Goal: Information Seeking & Learning: Learn about a topic

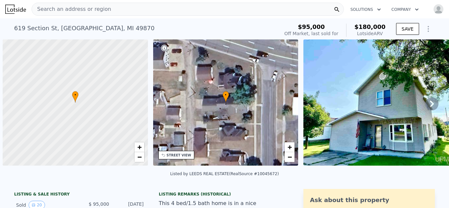
click at [57, 12] on span "Search an address or region" at bounding box center [71, 9] width 79 height 8
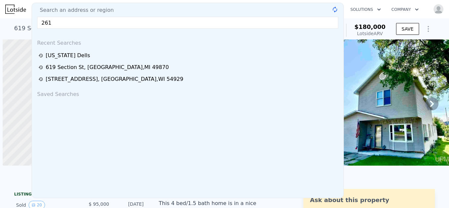
scroll to position [0, 3]
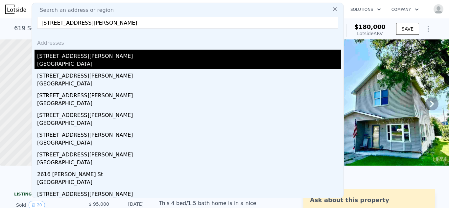
type input "[STREET_ADDRESS][PERSON_NAME]"
click at [59, 58] on div "[STREET_ADDRESS][PERSON_NAME]" at bounding box center [189, 55] width 304 height 11
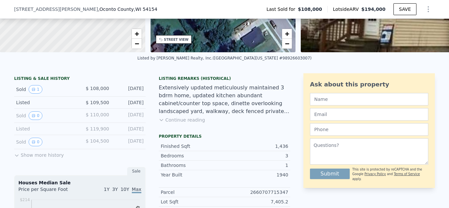
scroll to position [112, 0]
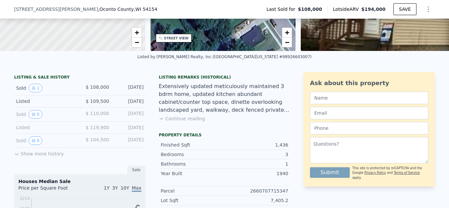
click at [194, 120] on button "Continue reading" at bounding box center [182, 118] width 46 height 7
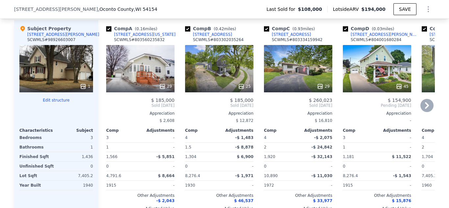
scroll to position [707, 0]
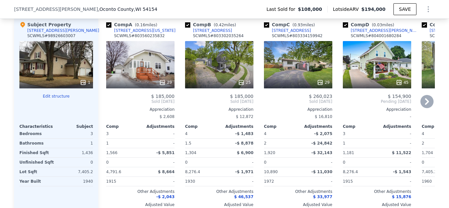
click at [161, 82] on icon at bounding box center [162, 82] width 4 height 4
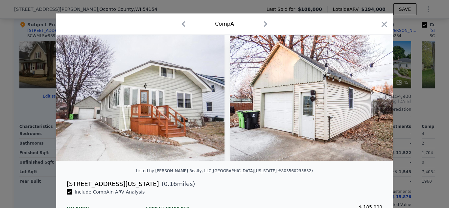
scroll to position [14, 0]
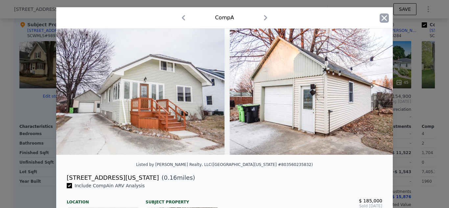
click at [384, 19] on icon "button" at bounding box center [384, 18] width 6 height 6
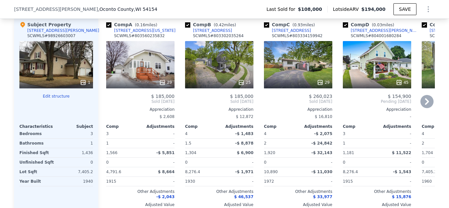
click at [163, 82] on icon at bounding box center [162, 82] width 7 height 7
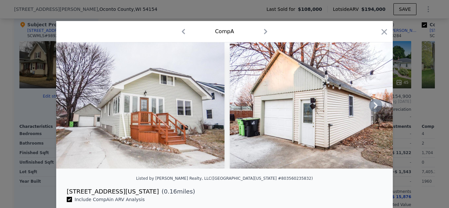
click at [375, 108] on icon at bounding box center [375, 105] width 13 height 13
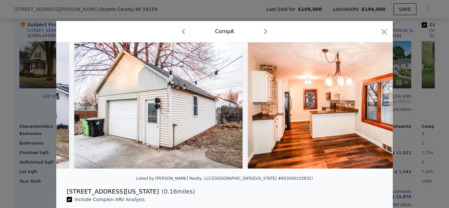
scroll to position [0, 158]
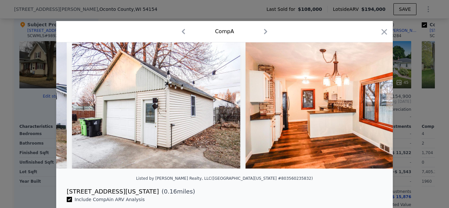
click at [375, 108] on img at bounding box center [329, 105] width 168 height 126
click at [375, 108] on icon at bounding box center [375, 105] width 13 height 13
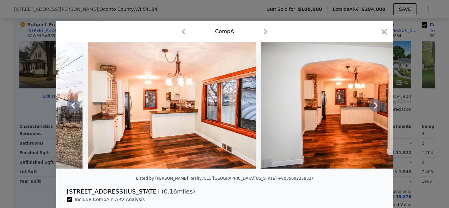
click at [375, 108] on icon at bounding box center [375, 105] width 13 height 13
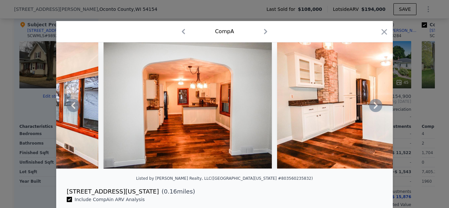
click at [375, 108] on icon at bounding box center [375, 105] width 13 height 13
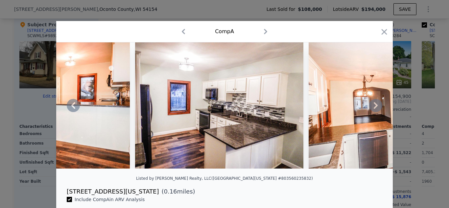
click at [375, 108] on icon at bounding box center [375, 105] width 13 height 13
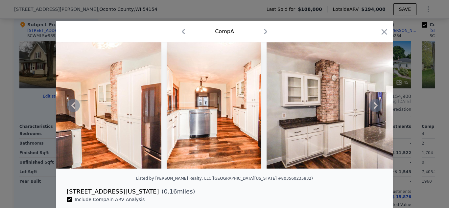
click at [375, 108] on icon at bounding box center [375, 105] width 13 height 13
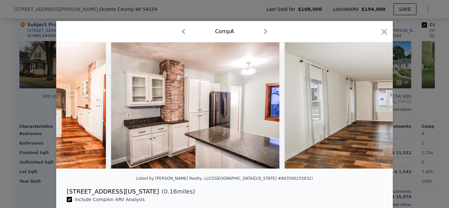
scroll to position [0, 1261]
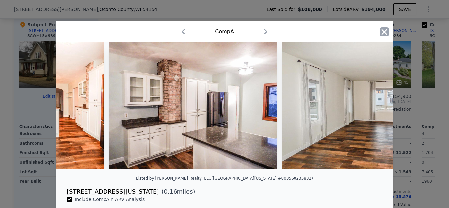
click at [387, 31] on icon "button" at bounding box center [383, 31] width 9 height 9
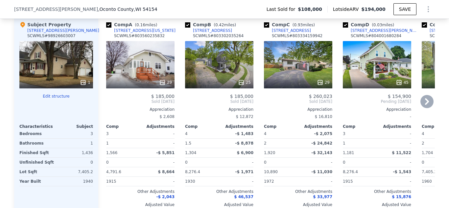
click at [399, 83] on icon at bounding box center [399, 82] width 7 height 7
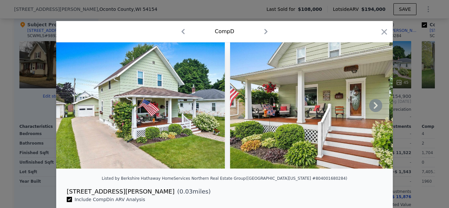
click at [373, 107] on icon at bounding box center [375, 105] width 13 height 13
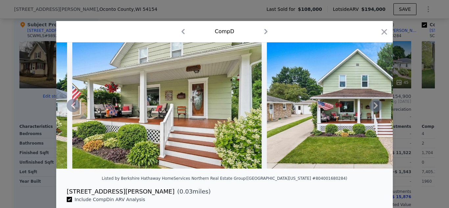
click at [373, 107] on icon at bounding box center [375, 105] width 13 height 13
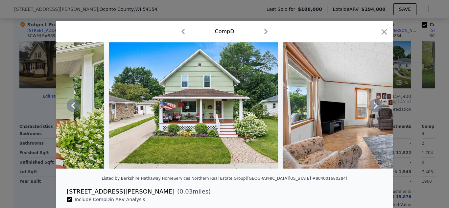
click at [373, 107] on icon at bounding box center [375, 105] width 13 height 13
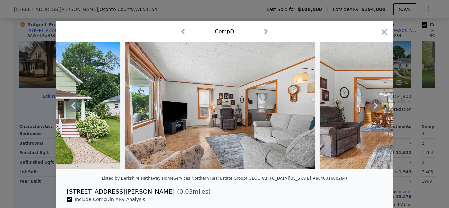
click at [373, 107] on icon at bounding box center [375, 105] width 13 height 13
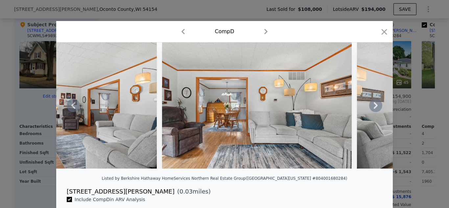
click at [373, 107] on icon at bounding box center [375, 105] width 13 height 13
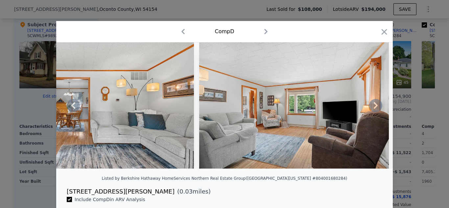
click at [373, 107] on icon at bounding box center [375, 105] width 13 height 13
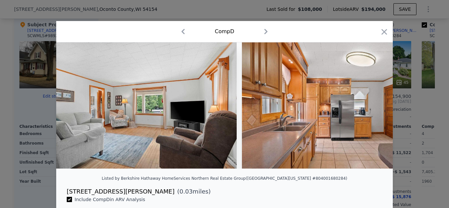
scroll to position [0, 946]
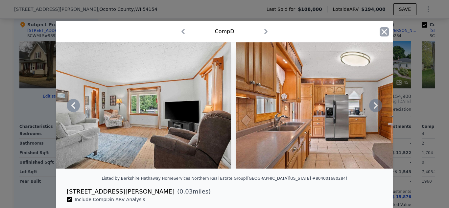
click at [383, 33] on icon "button" at bounding box center [383, 31] width 9 height 9
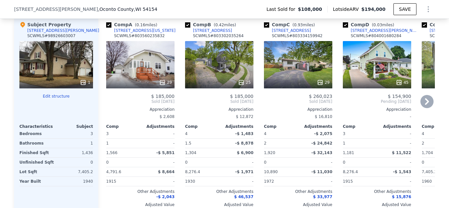
click at [426, 99] on icon at bounding box center [427, 101] width 4 height 7
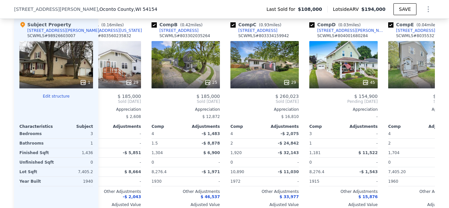
scroll to position [0, 158]
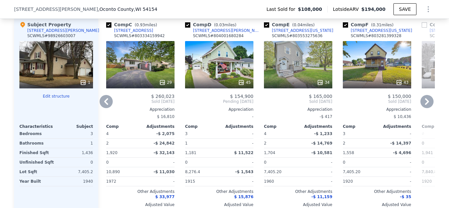
click at [426, 99] on icon at bounding box center [427, 101] width 4 height 7
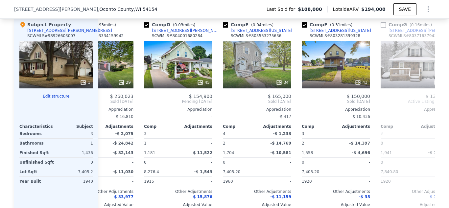
scroll to position [0, 231]
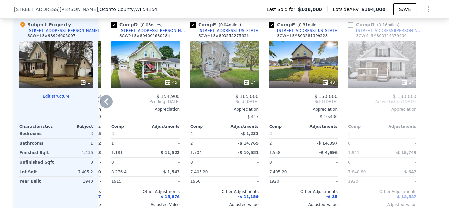
click at [426, 99] on div at bounding box center [429, 117] width 11 height 202
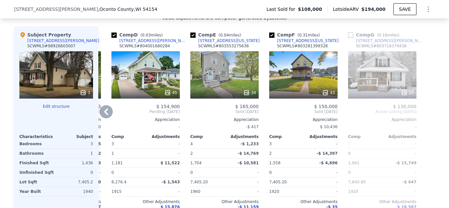
click at [109, 111] on icon at bounding box center [106, 111] width 13 height 13
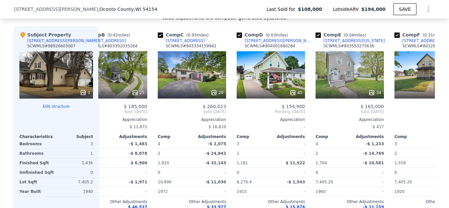
scroll to position [0, 74]
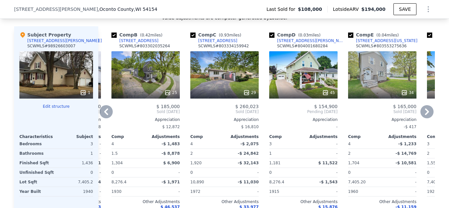
click at [109, 111] on icon at bounding box center [106, 111] width 13 height 13
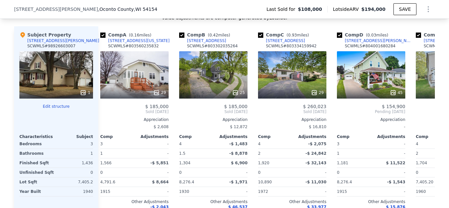
scroll to position [0, 0]
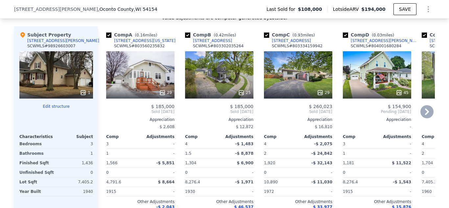
click at [267, 34] on input "checkbox" at bounding box center [266, 35] width 5 height 5
checkbox input "false"
